Goal: Use online tool/utility: Utilize a website feature to perform a specific function

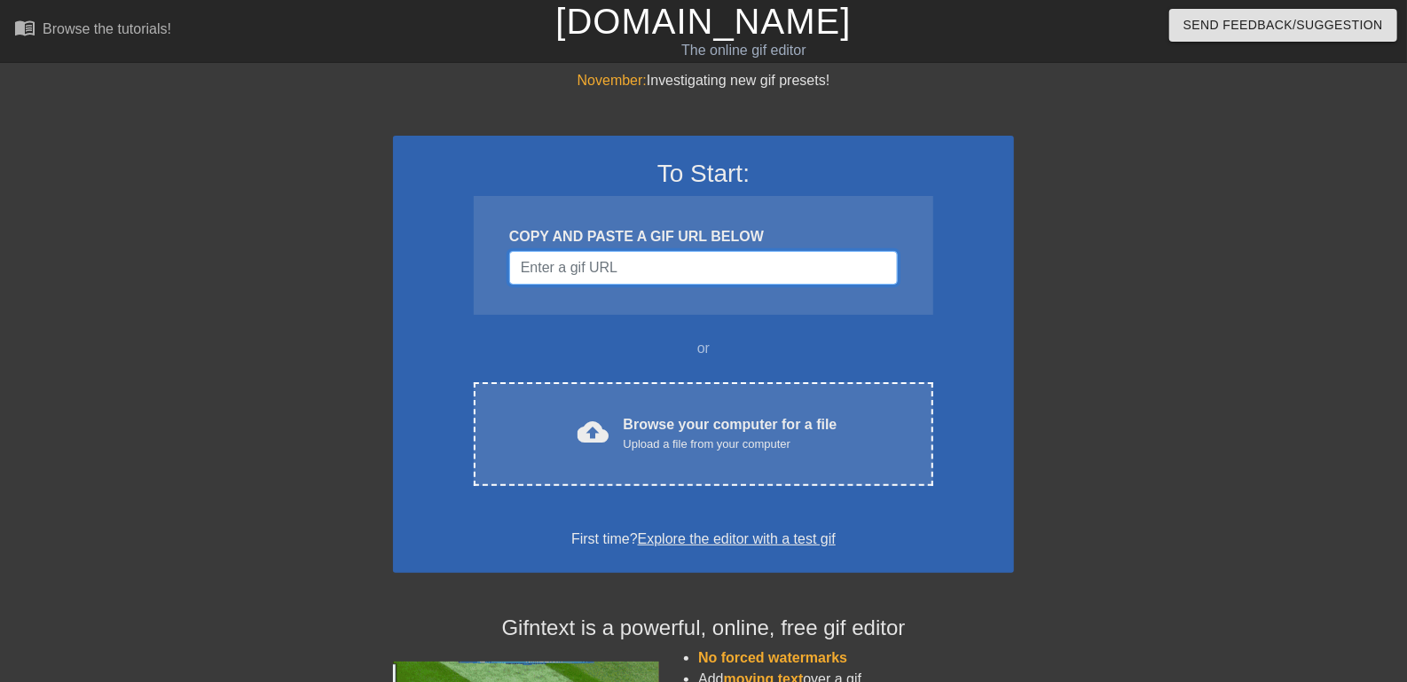
click at [784, 285] on input "Username" at bounding box center [703, 268] width 388 height 34
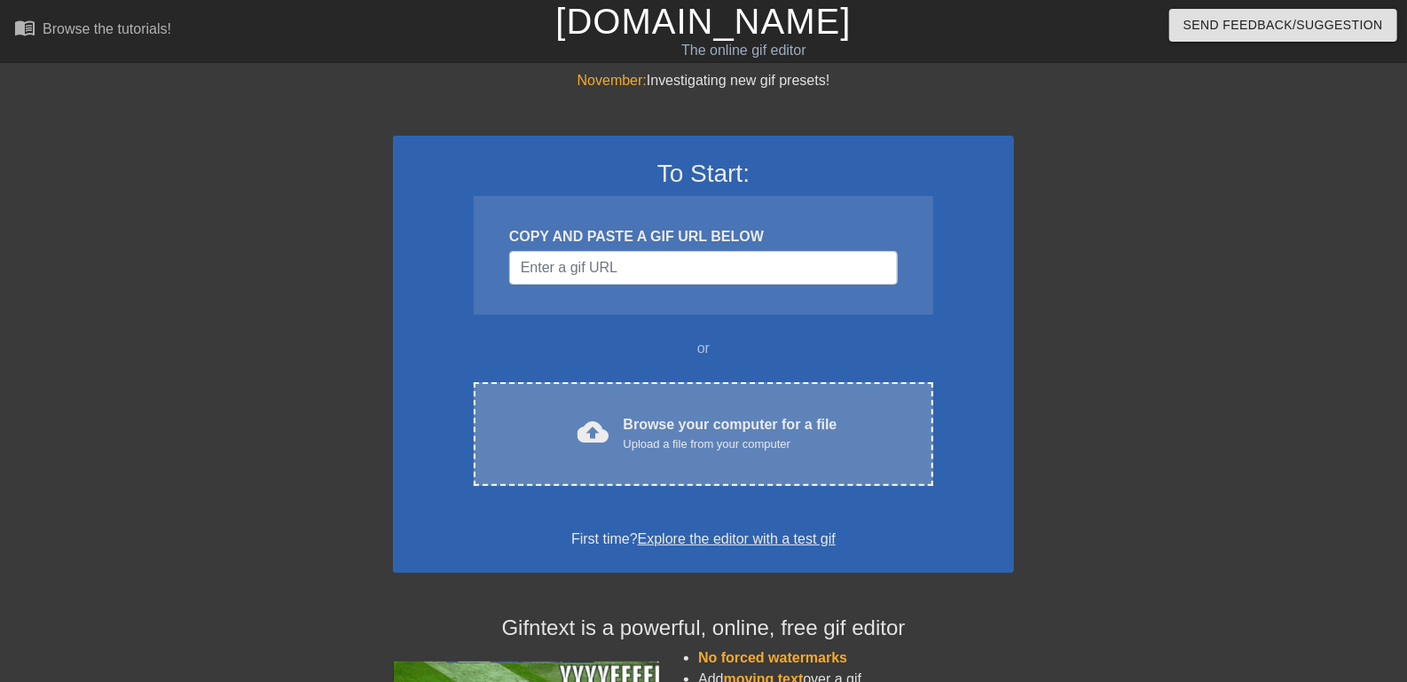
click at [767, 453] on div "Browse your computer for a file Upload a file from your computer" at bounding box center [731, 433] width 214 height 39
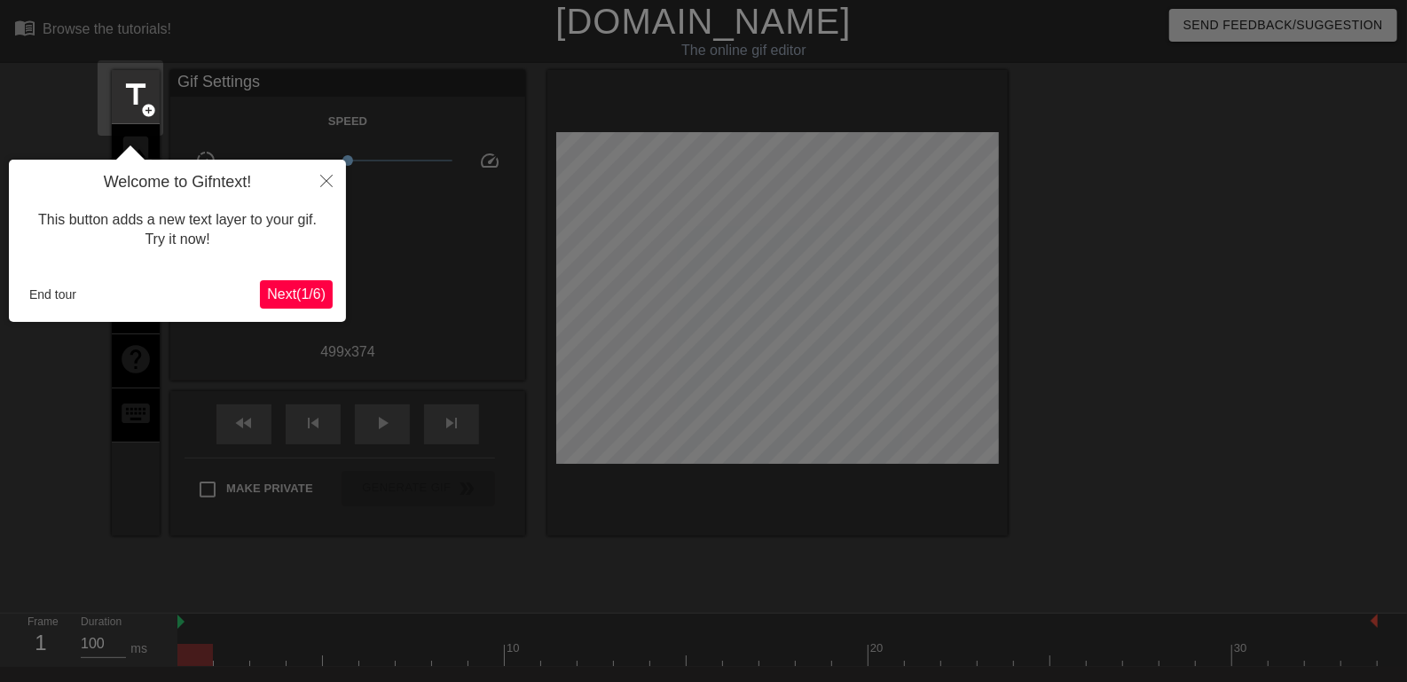
scroll to position [43, 0]
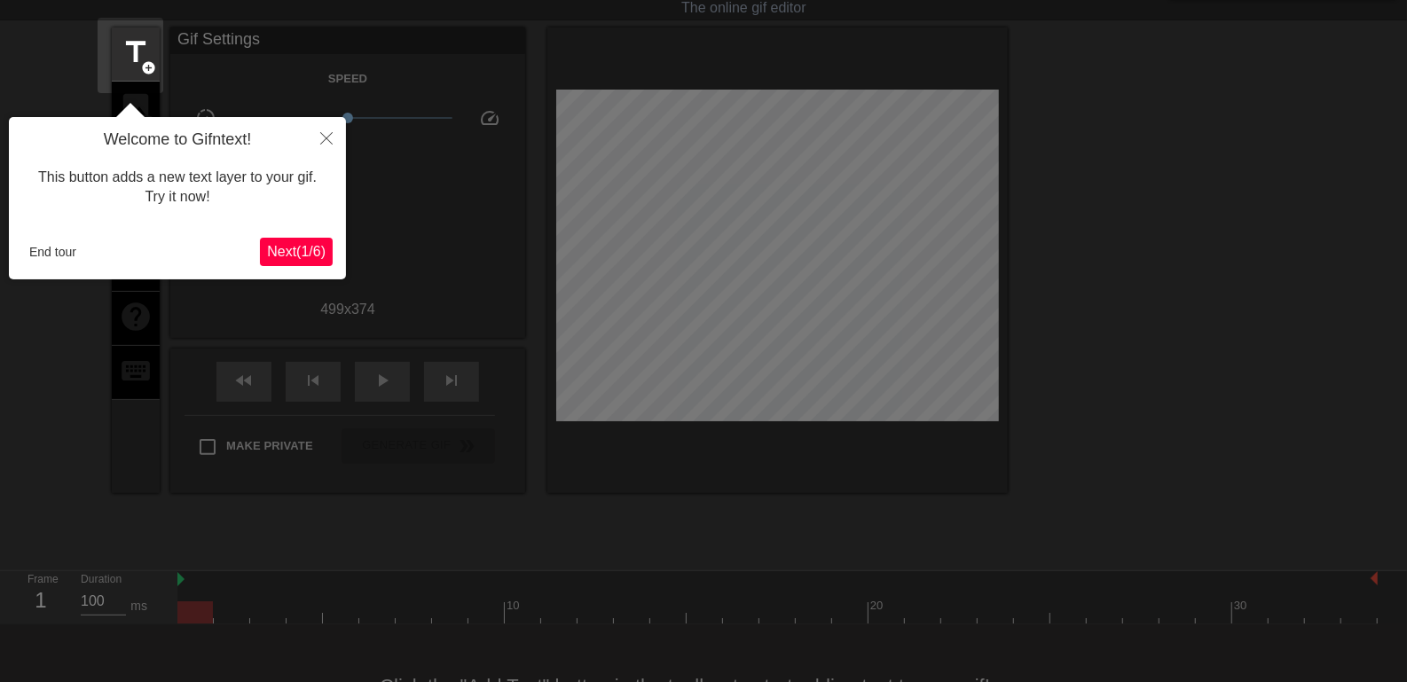
click at [309, 255] on span "Next ( 1 / 6 )" at bounding box center [296, 251] width 59 height 15
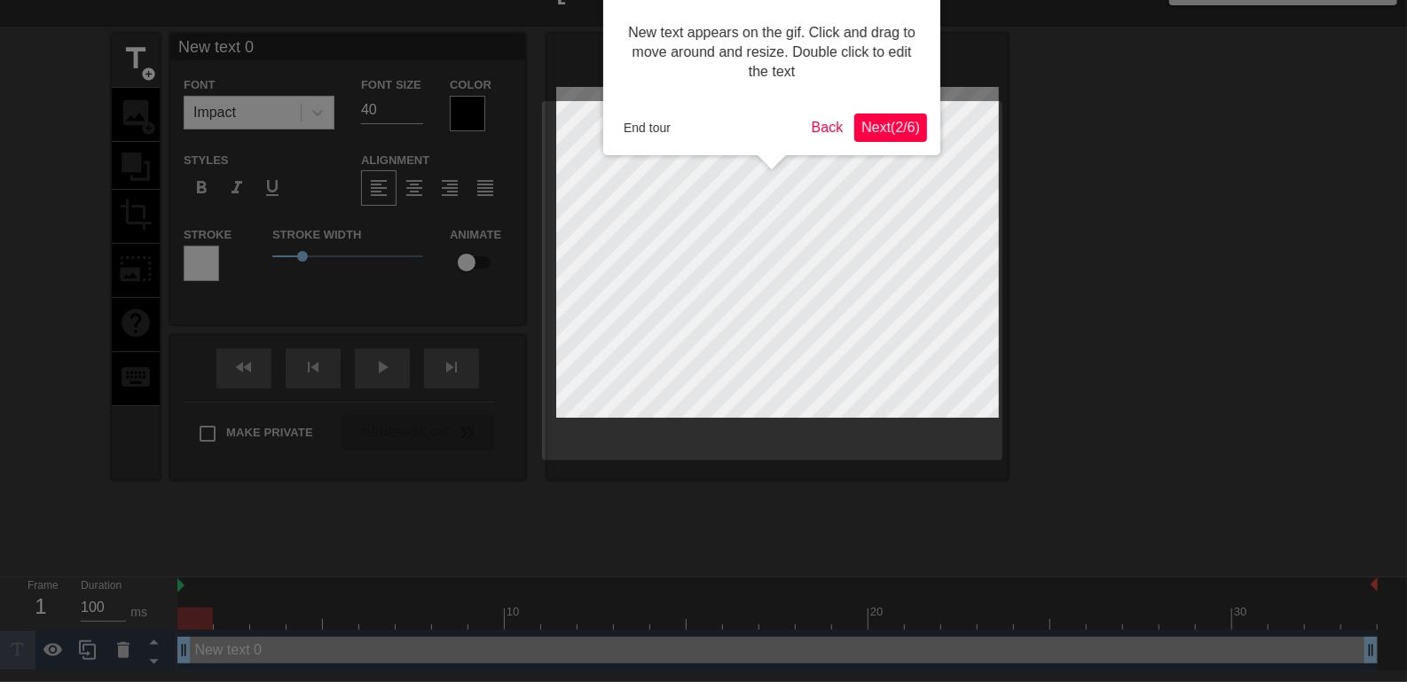
scroll to position [0, 0]
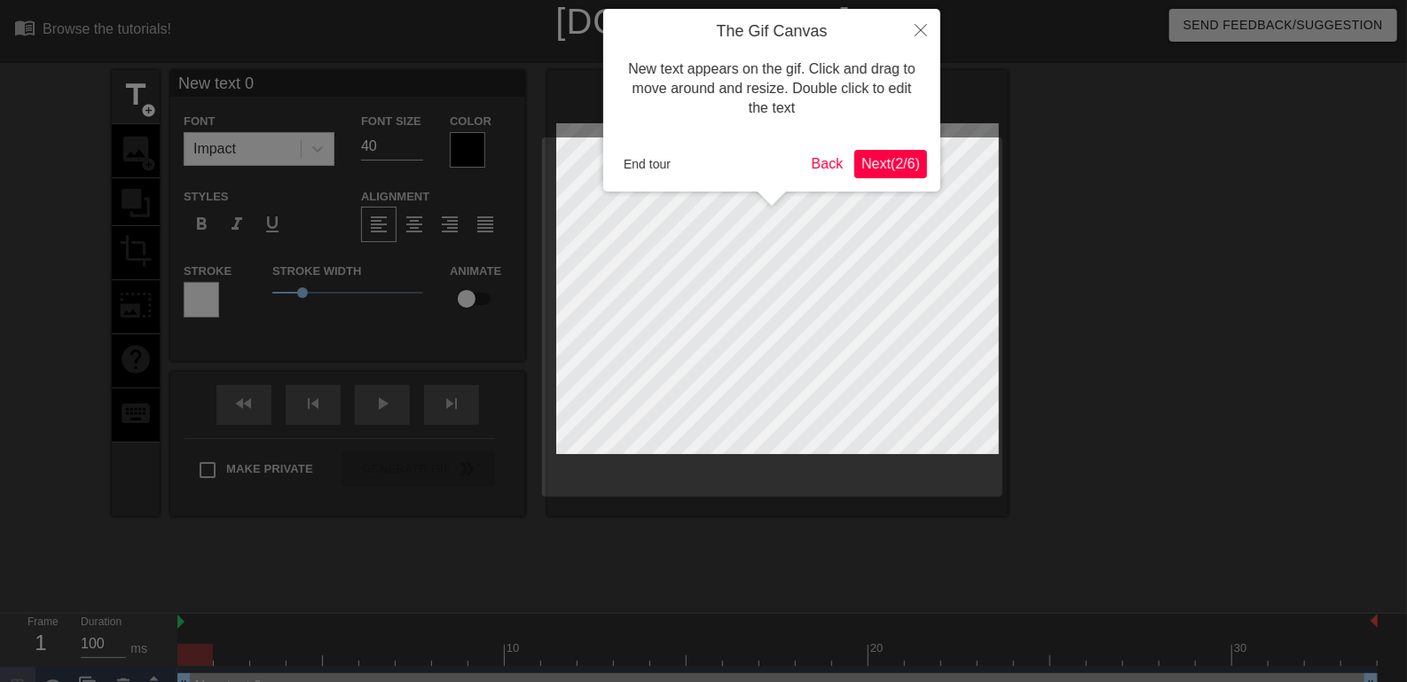
click at [883, 164] on span "Next ( 2 / 6 )" at bounding box center [890, 163] width 59 height 15
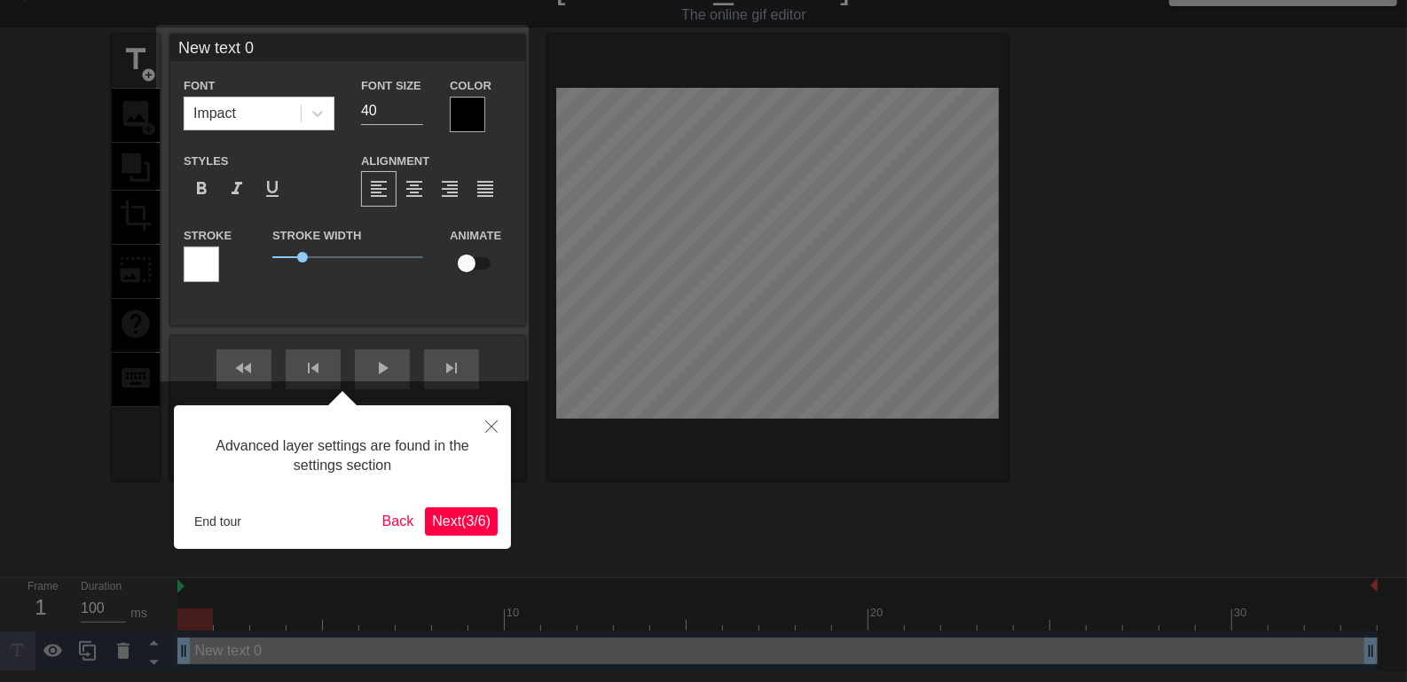
click at [484, 514] on span "Next ( 3 / 6 )" at bounding box center [461, 521] width 59 height 15
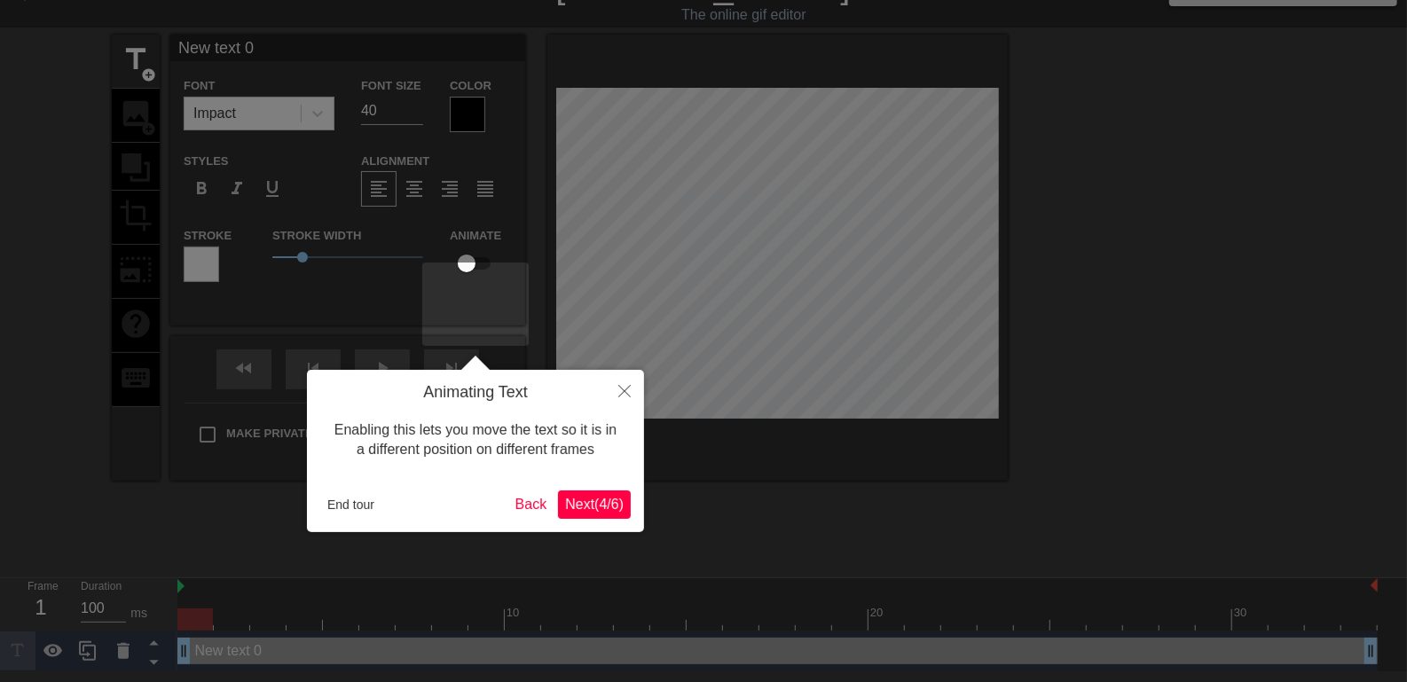
scroll to position [0, 0]
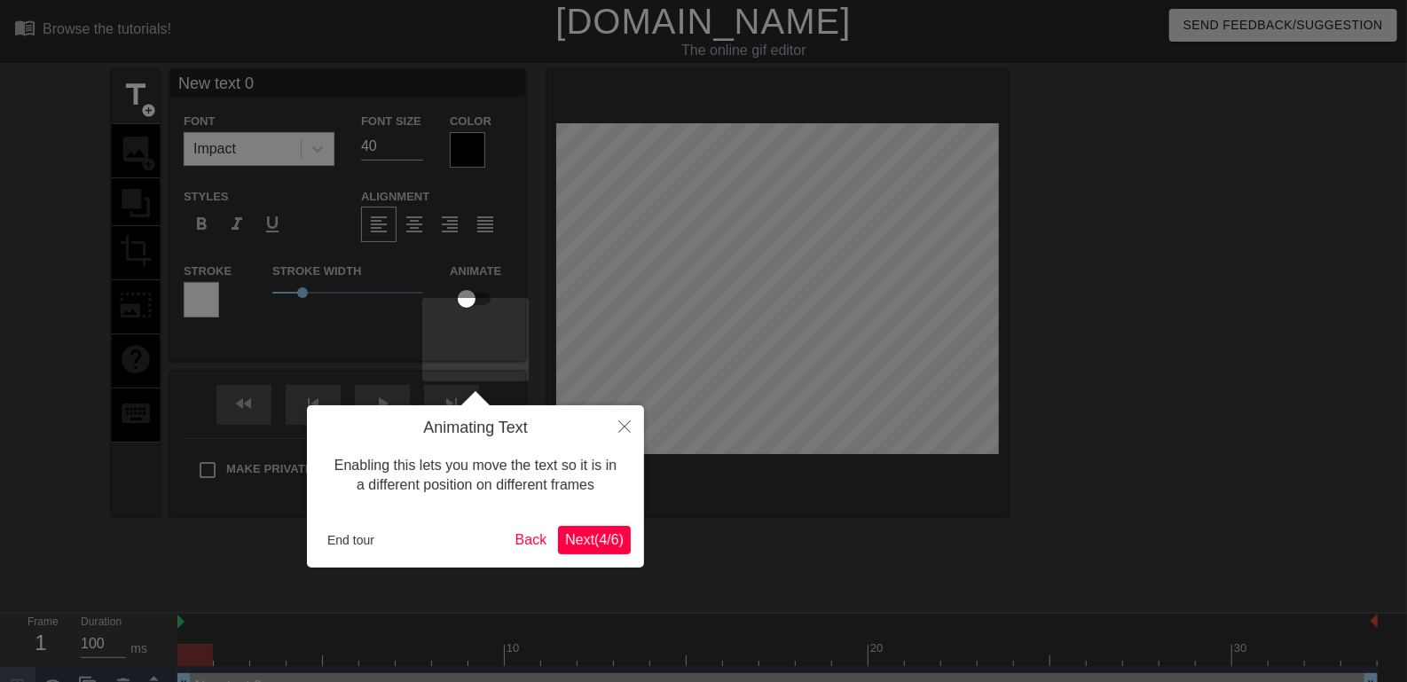
click at [611, 543] on span "Next ( 4 / 6 )" at bounding box center [594, 539] width 59 height 15
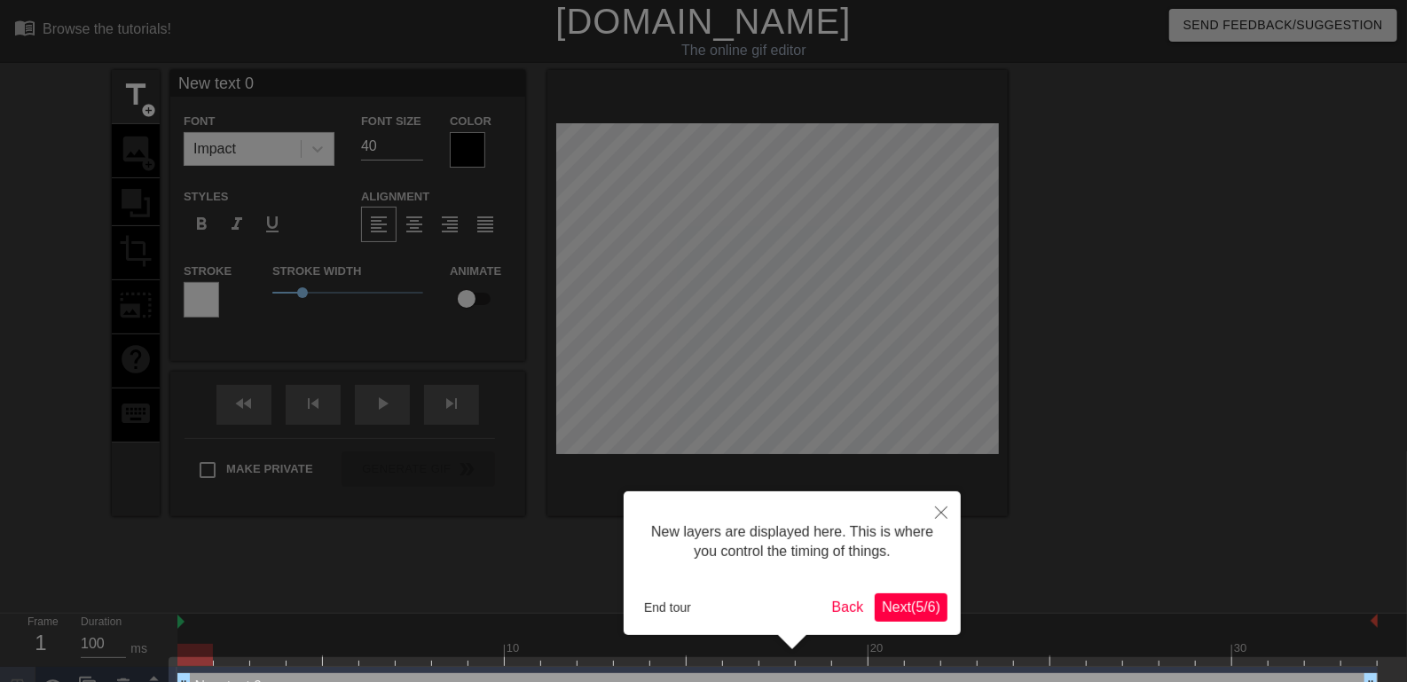
scroll to position [40, 0]
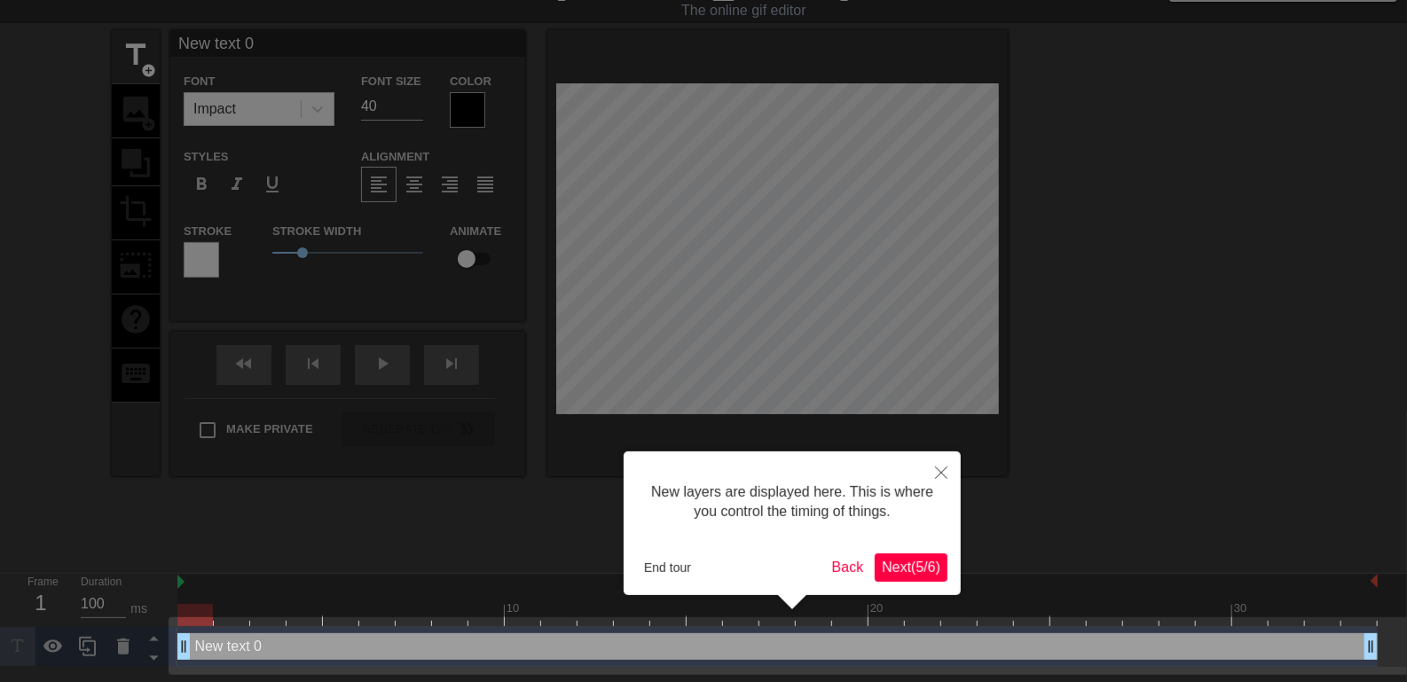
click at [930, 575] on button "Next ( 5 / 6 )" at bounding box center [911, 567] width 73 height 28
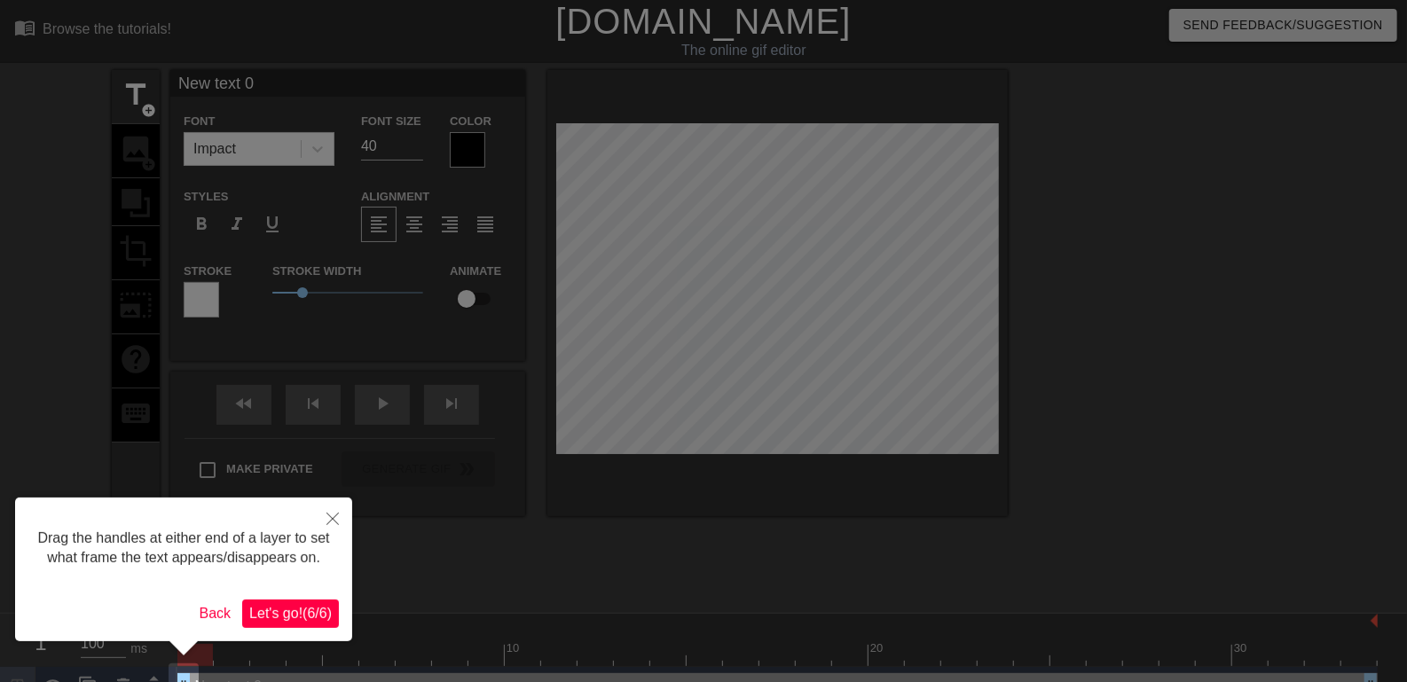
click at [322, 615] on span "Let's go! ( 6 / 6 )" at bounding box center [290, 613] width 82 height 15
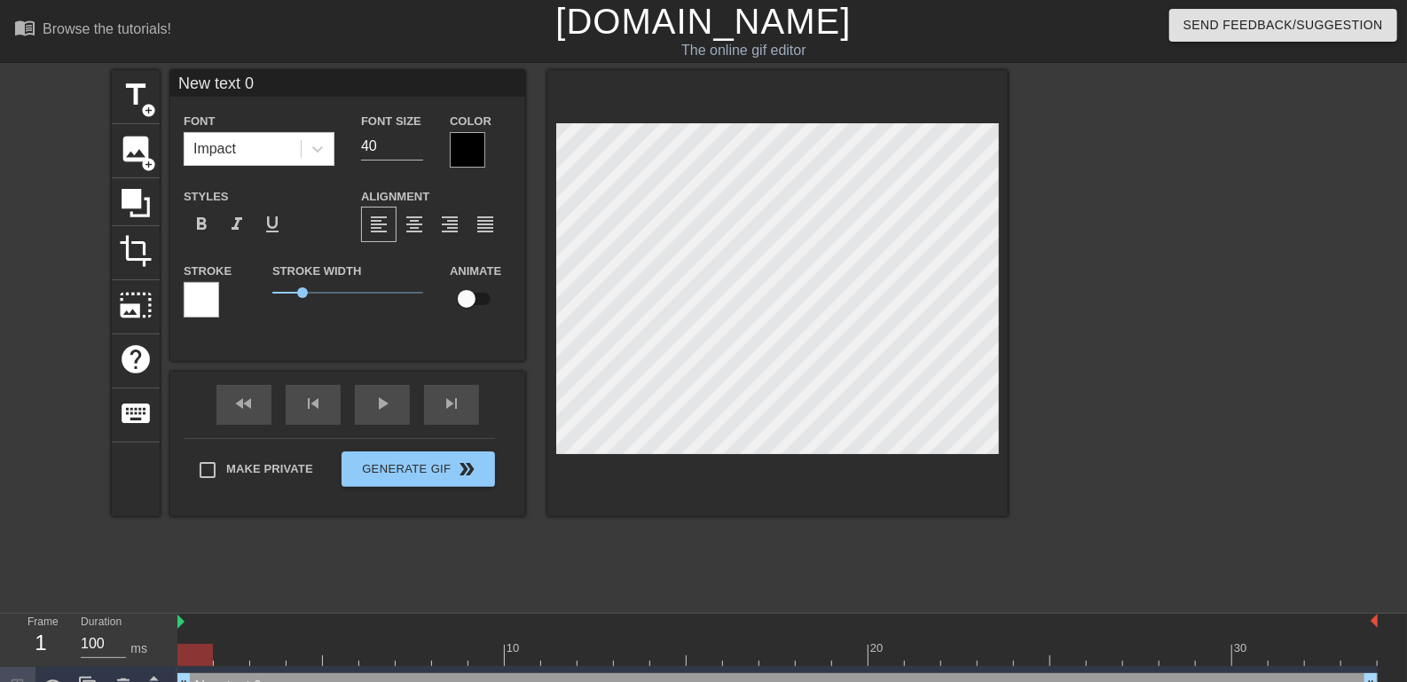
scroll to position [0, 2]
click at [1406, 432] on div "title add_circle image add_circle crop photo_size_select_large help keyboard Ne…" at bounding box center [703, 336] width 1407 height 532
click at [128, 161] on span "image" at bounding box center [136, 149] width 34 height 34
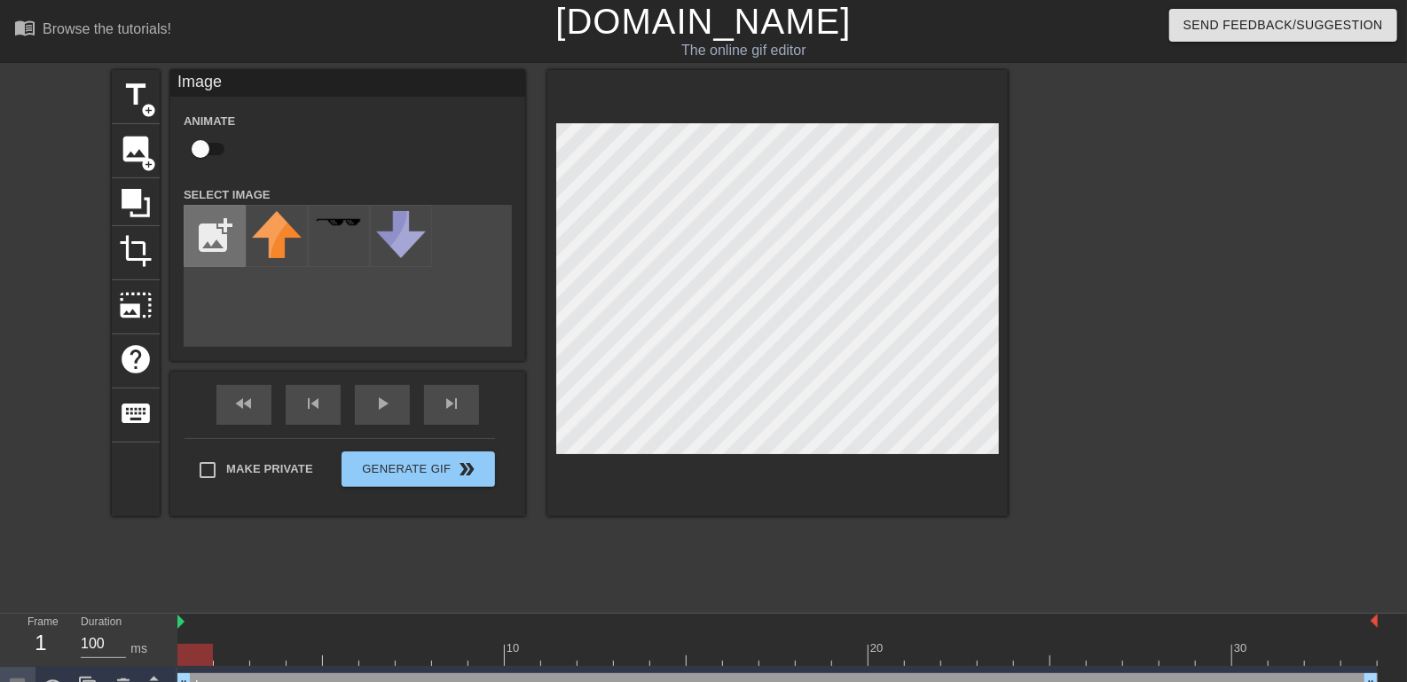
click at [213, 256] on input "file" at bounding box center [214, 236] width 60 height 60
type input "C:\fakepath\istockphoto-1006319740-612x612-removebg-preview.png"
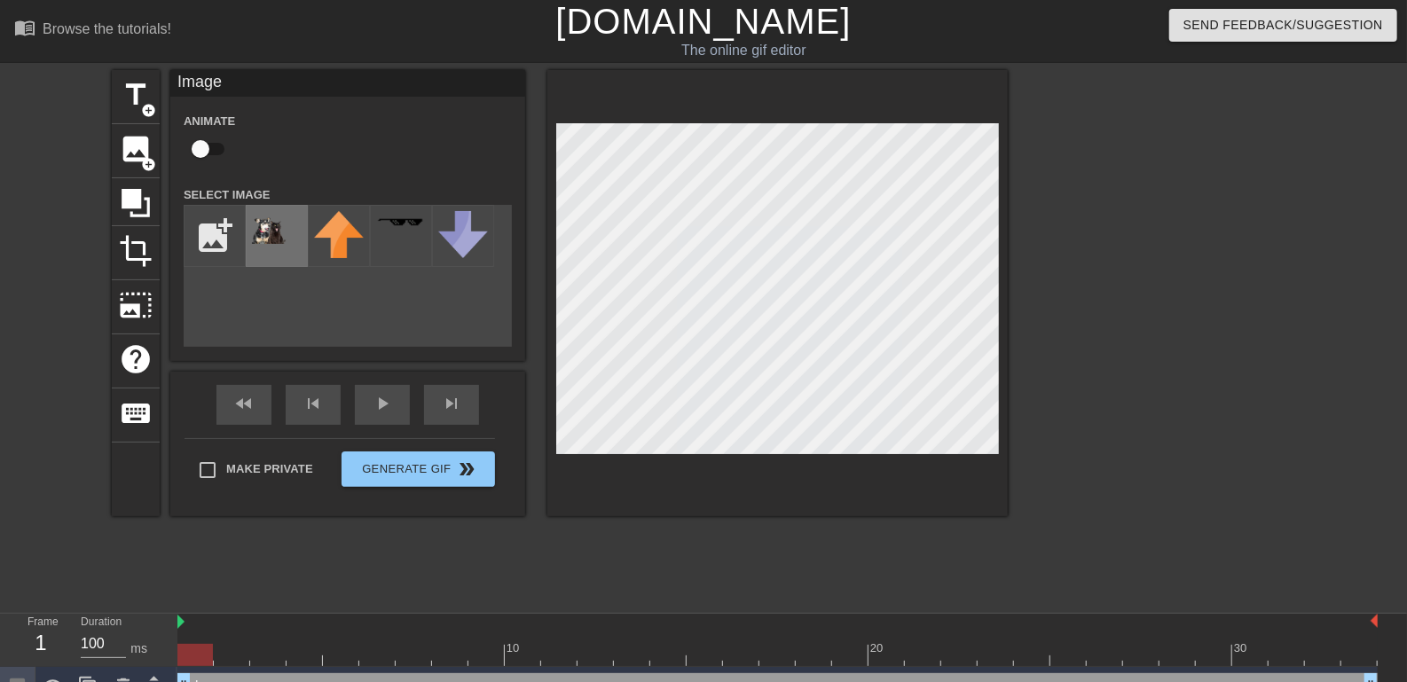
click at [275, 244] on img at bounding box center [277, 227] width 50 height 33
click at [1036, 379] on div at bounding box center [1162, 336] width 266 height 532
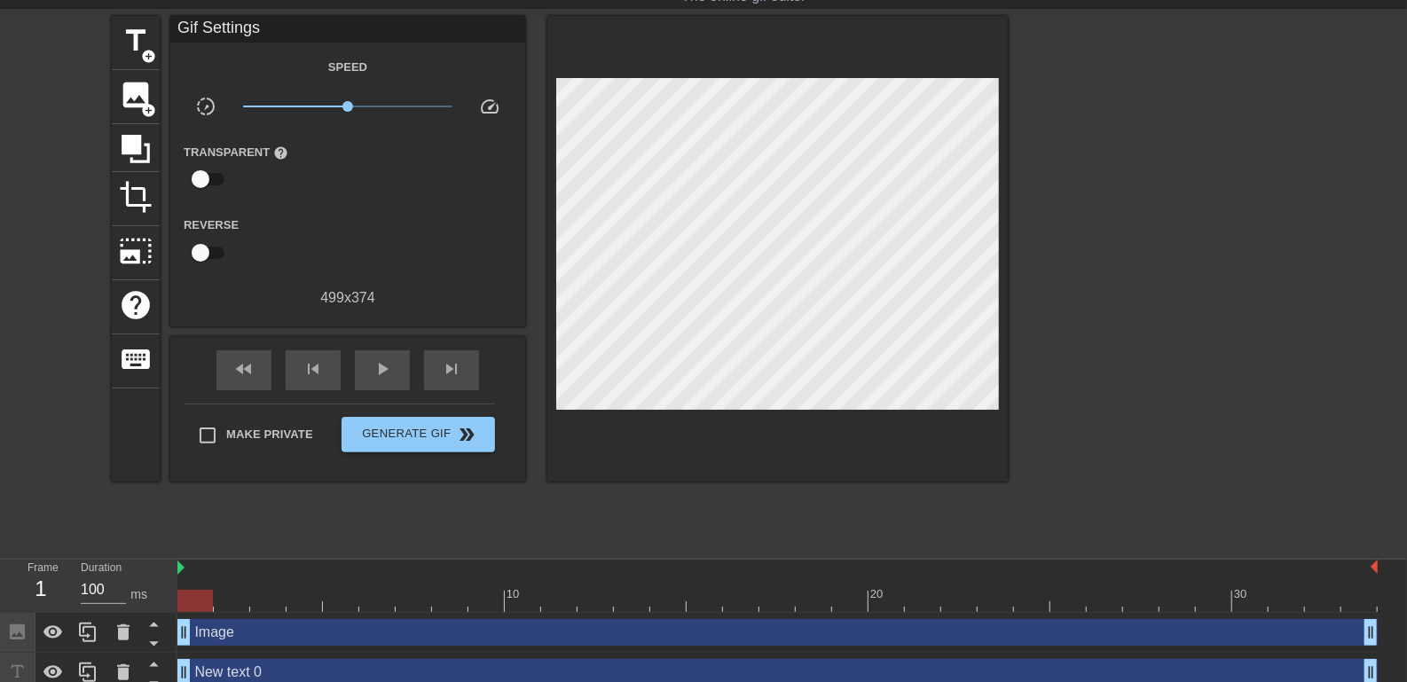
scroll to position [75, 0]
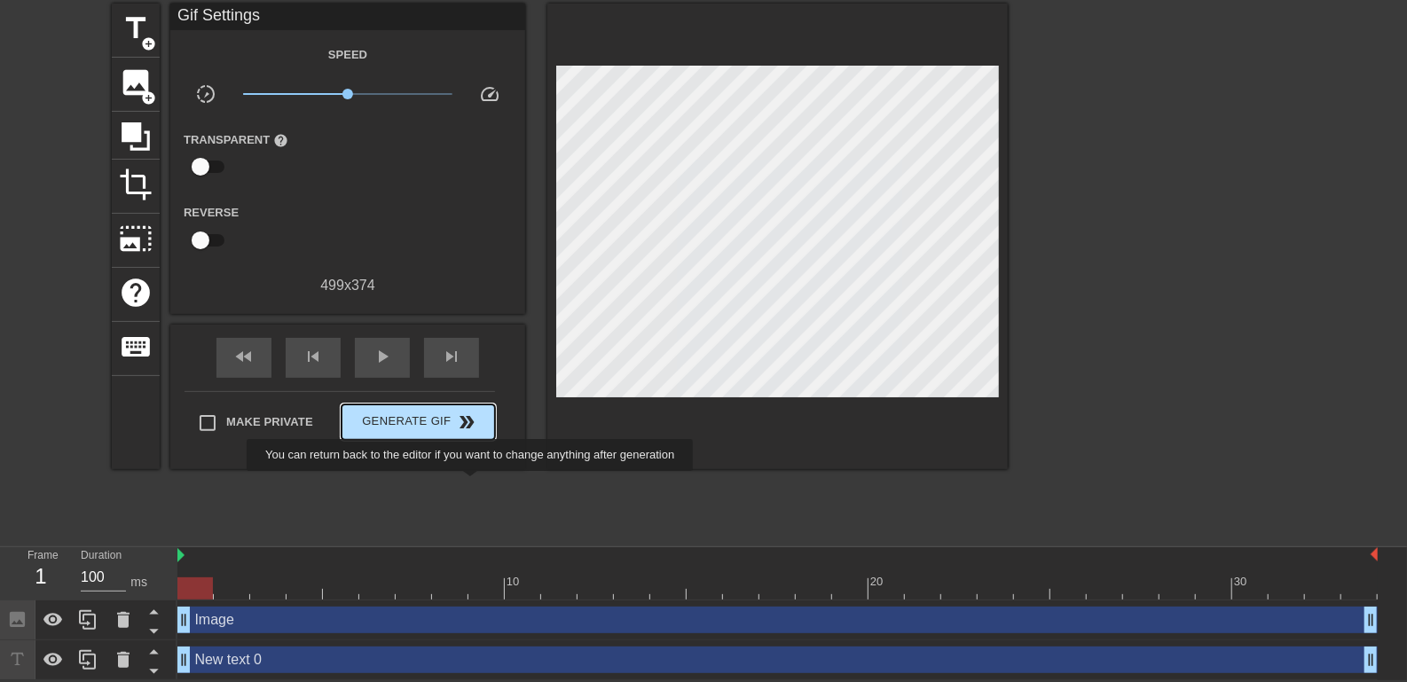
click at [470, 433] on span "double_arrow" at bounding box center [467, 422] width 21 height 21
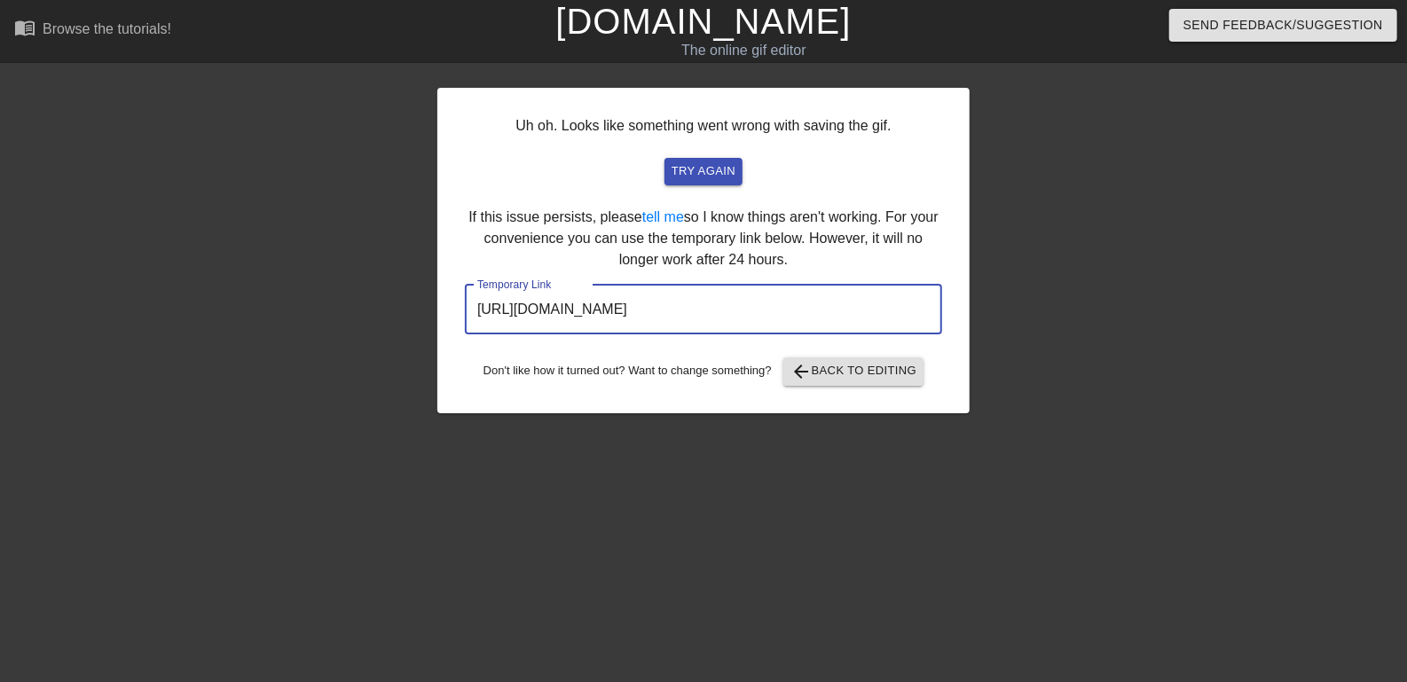
scroll to position [0, 0]
drag, startPoint x: 932, startPoint y: 456, endPoint x: 476, endPoint y: 473, distance: 456.2
click at [476, 334] on input "[URL][DOMAIN_NAME]" at bounding box center [703, 310] width 477 height 50
click at [930, 334] on input "[URL][DOMAIN_NAME]" at bounding box center [703, 310] width 477 height 50
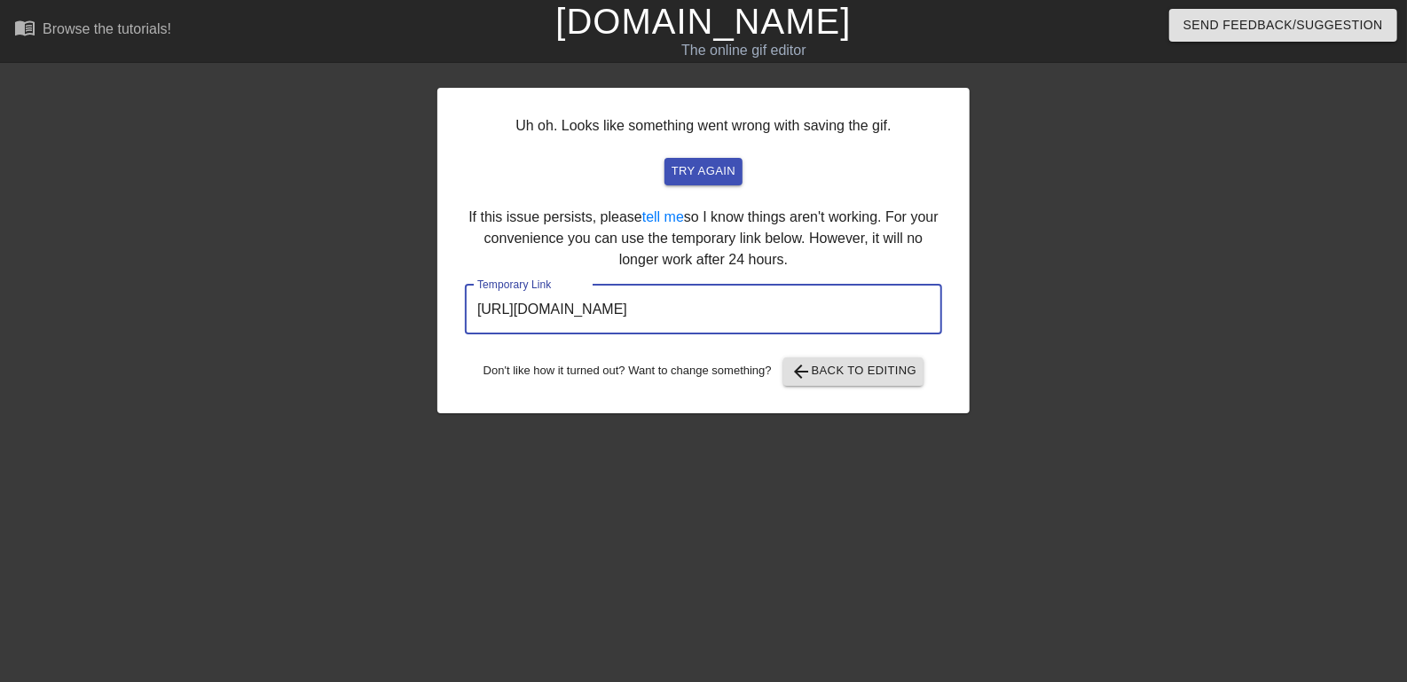
click at [930, 334] on input "[URL][DOMAIN_NAME]" at bounding box center [703, 310] width 477 height 50
click at [475, 334] on input "[URL][DOMAIN_NAME]" at bounding box center [703, 310] width 477 height 50
drag, startPoint x: 475, startPoint y: 449, endPoint x: 1030, endPoint y: 499, distance: 557.5
click at [1030, 499] on div "Uh oh. Looks like something went wrong with saving the gif. try again If this i…" at bounding box center [703, 336] width 1407 height 532
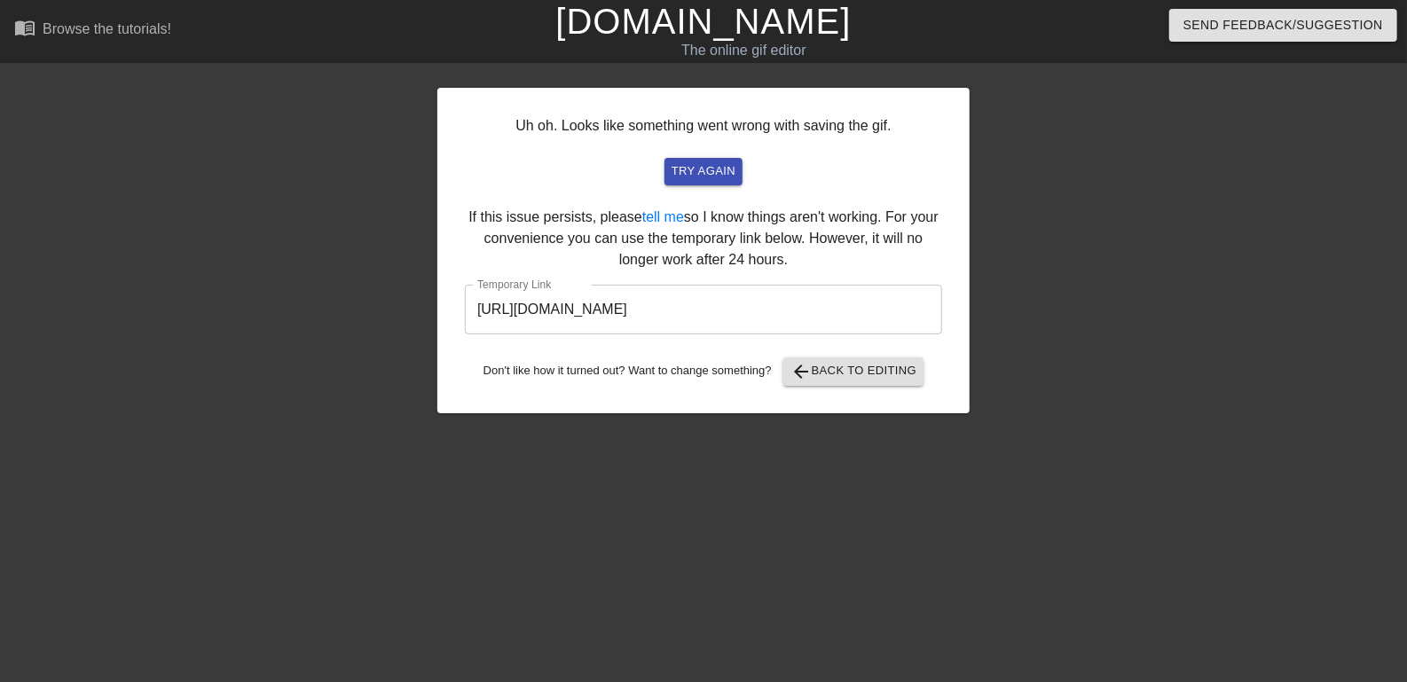
scroll to position [0, 0]
